Goal: Information Seeking & Learning: Find specific fact

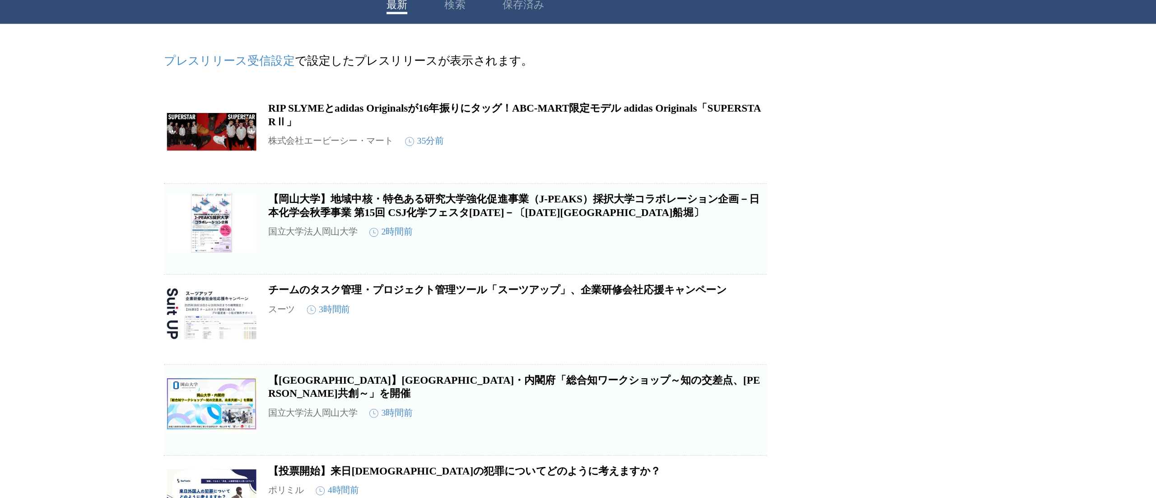
click at [571, 34] on button "検索" at bounding box center [572, 34] width 13 height 8
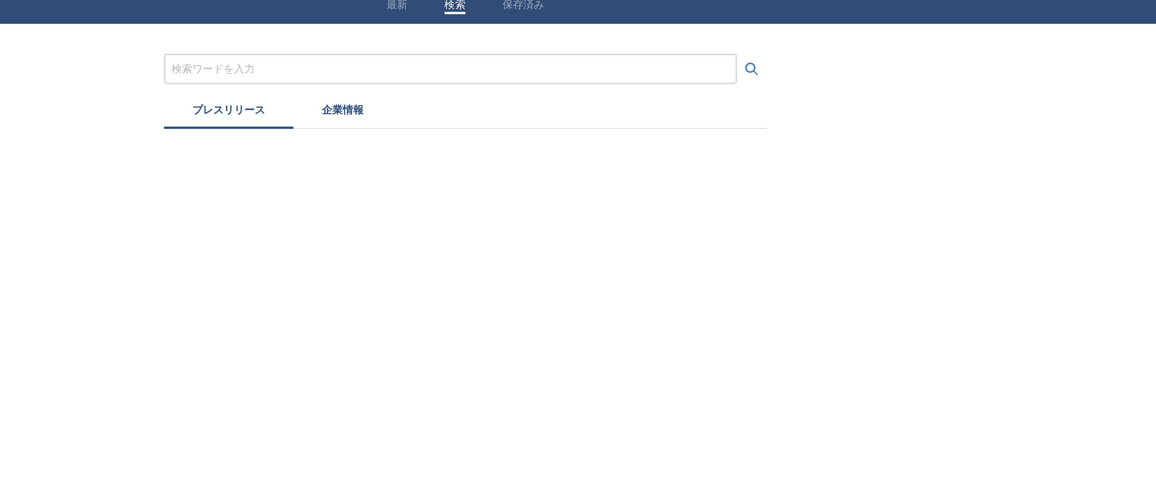
click at [543, 71] on input "プレスリリースおよび企業を検索する" at bounding box center [569, 73] width 339 height 10
type input "試食会"
click at [743, 64] on button "検索する" at bounding box center [752, 73] width 18 height 18
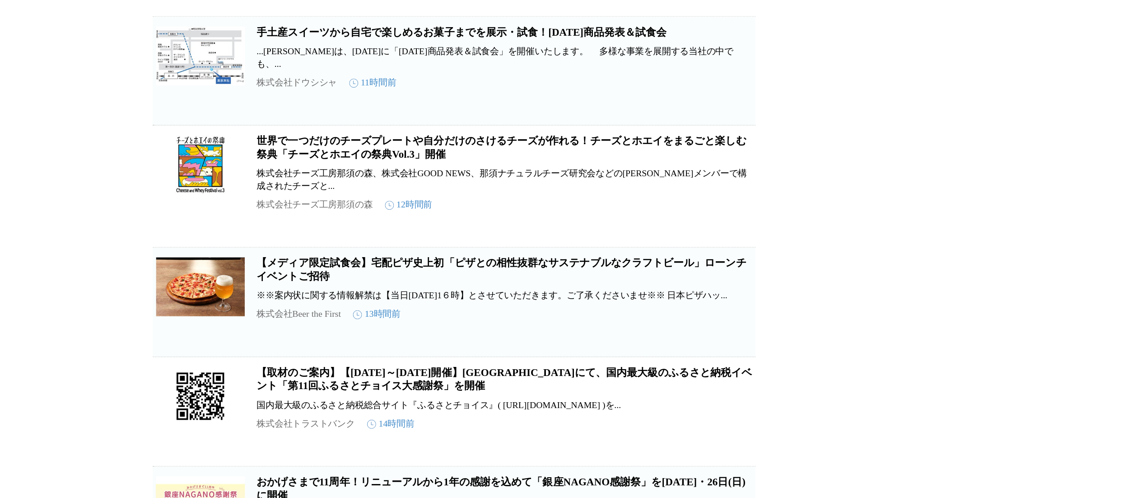
click at [480, 360] on link "【メディア限定試食会】宅配ピザ史上初「ピザとの相性抜群なサステナブルなクラフトビール」ローンチイベントご招待" at bounding box center [600, 352] width 297 height 15
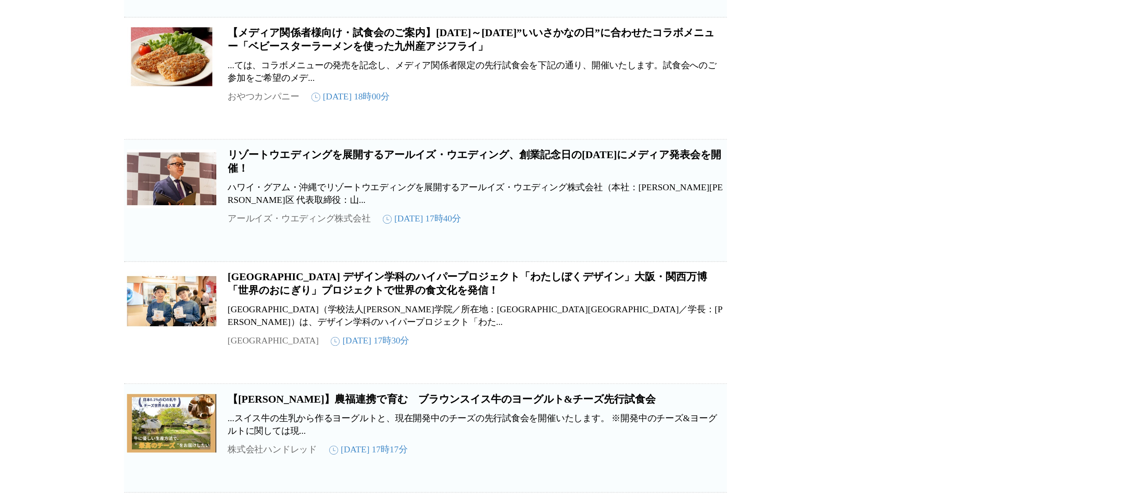
scroll to position [1899, 0]
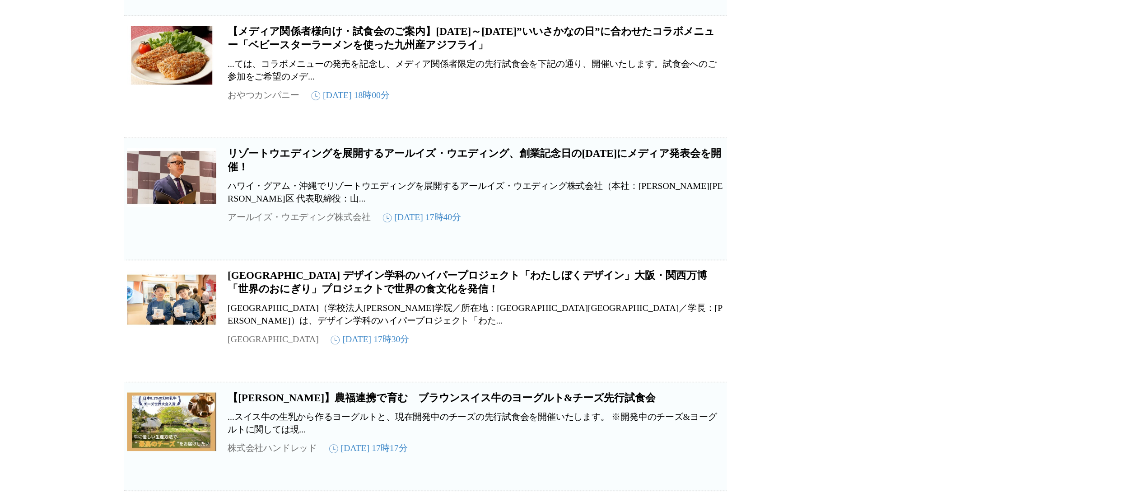
click at [533, 226] on link "【メディア関係者様向け・試食会のご案内】[DATE]～[DATE]”いいさかなの日”に合わせたコラボメニュー「ベビースターラーメンを使った九州産アジフライ」" at bounding box center [599, 218] width 295 height 15
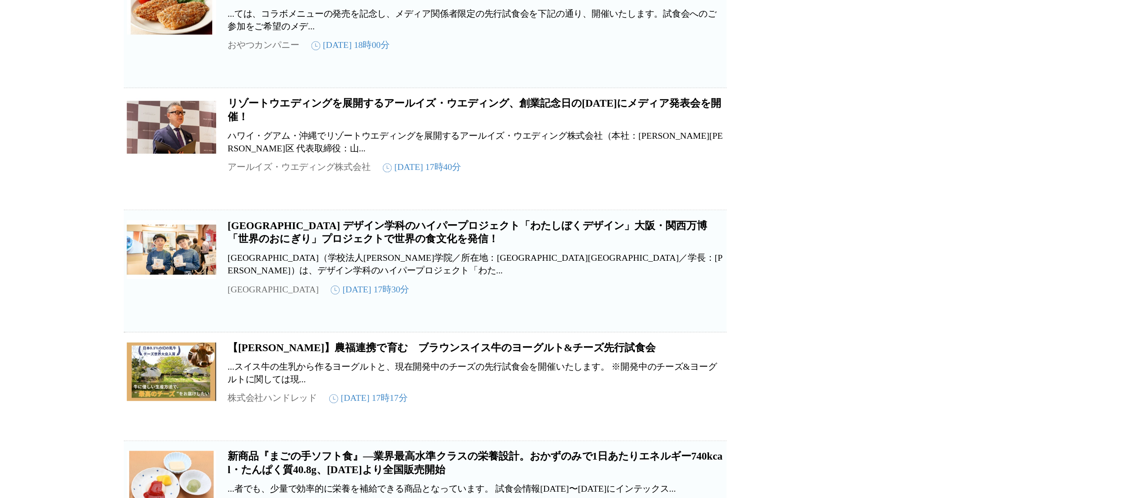
scroll to position [1820, 0]
